Goal: Navigation & Orientation: Find specific page/section

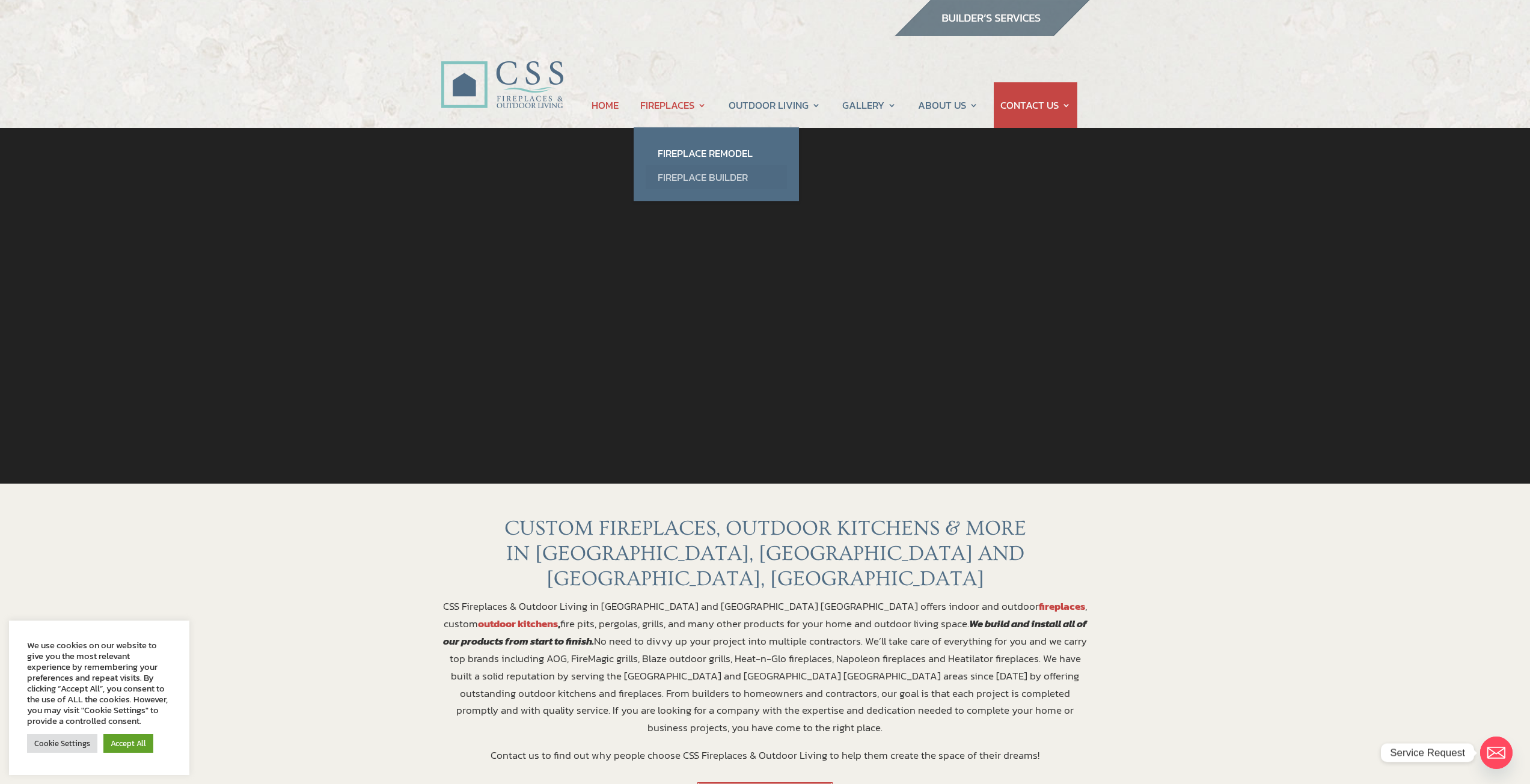
click at [681, 180] on link "Fireplace Builder" at bounding box center [716, 178] width 141 height 24
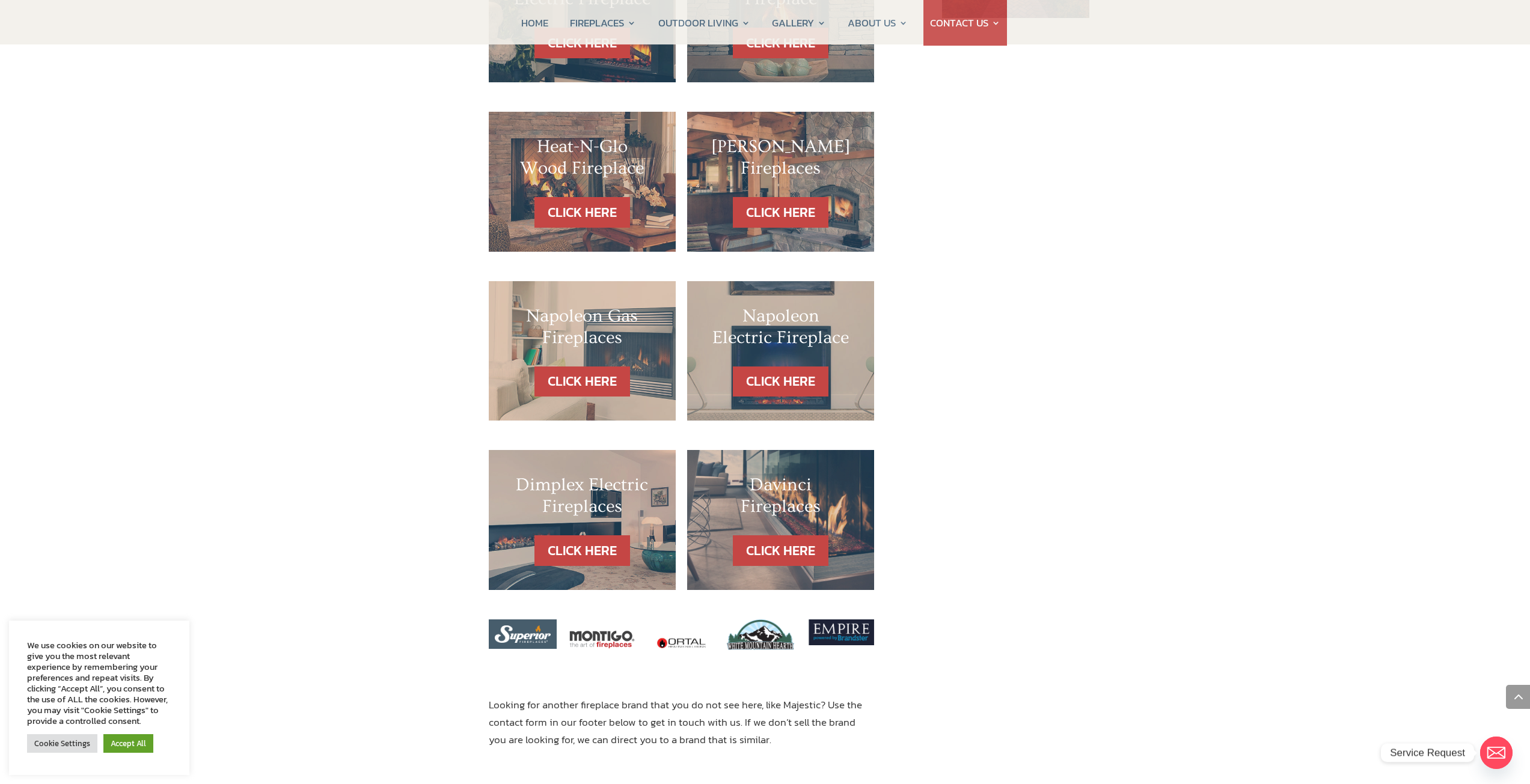
scroll to position [1047, 0]
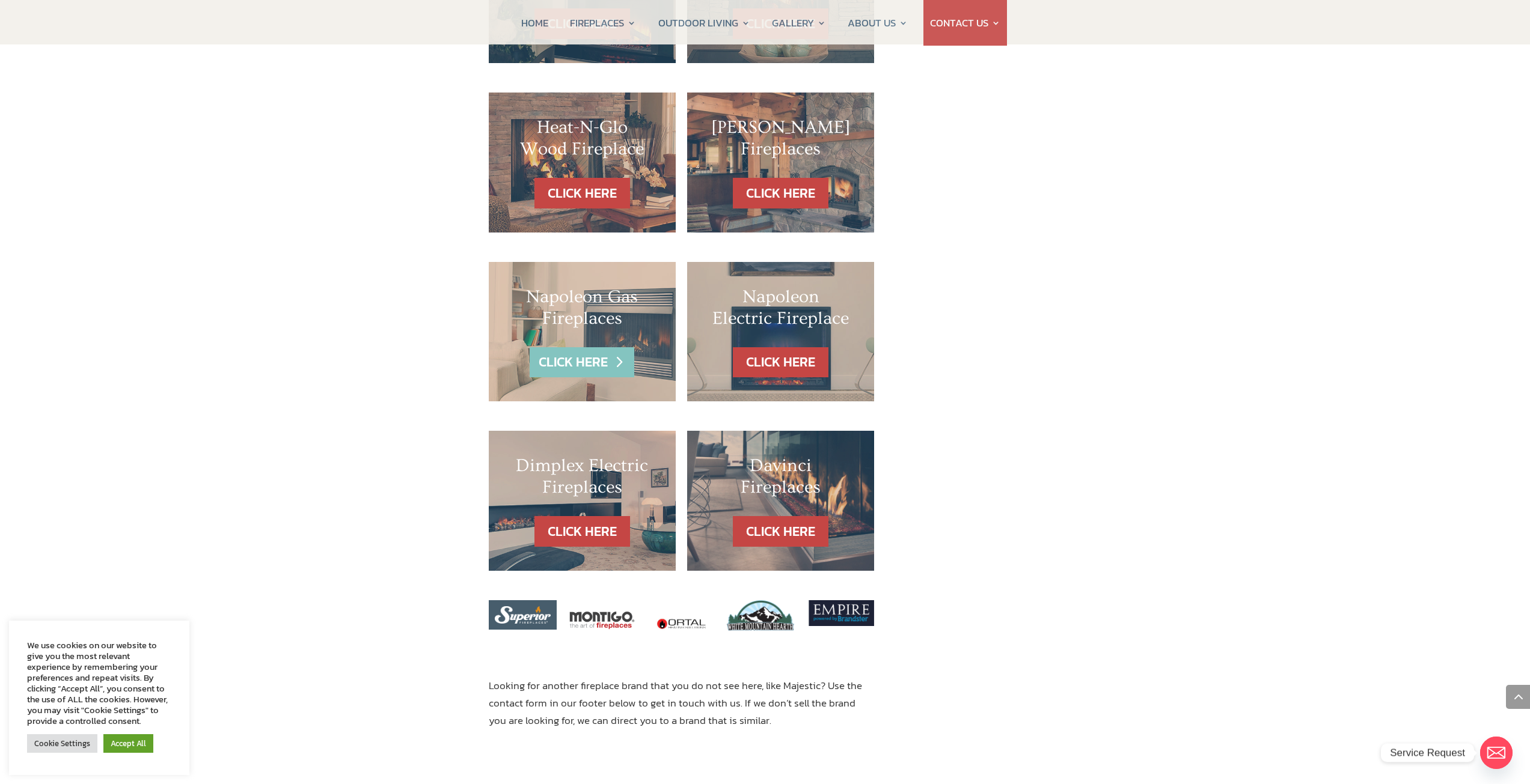
click at [592, 347] on link "CLICK HERE" at bounding box center [582, 363] width 104 height 31
